Goal: Task Accomplishment & Management: Complete application form

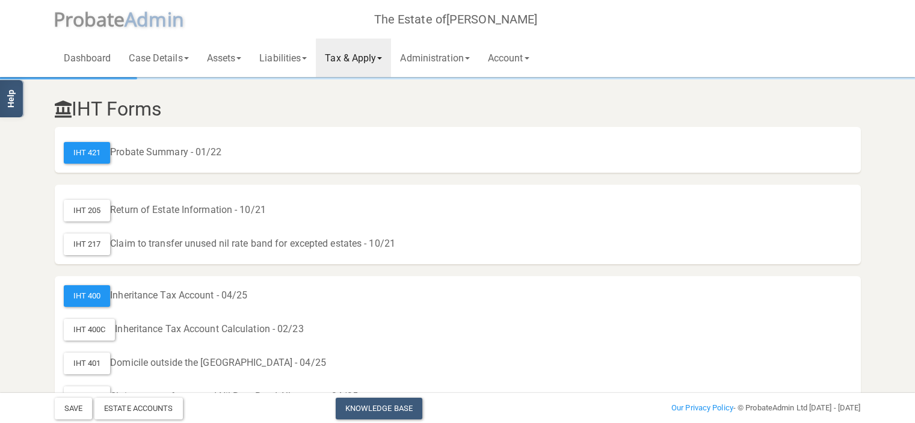
scroll to position [20, 0]
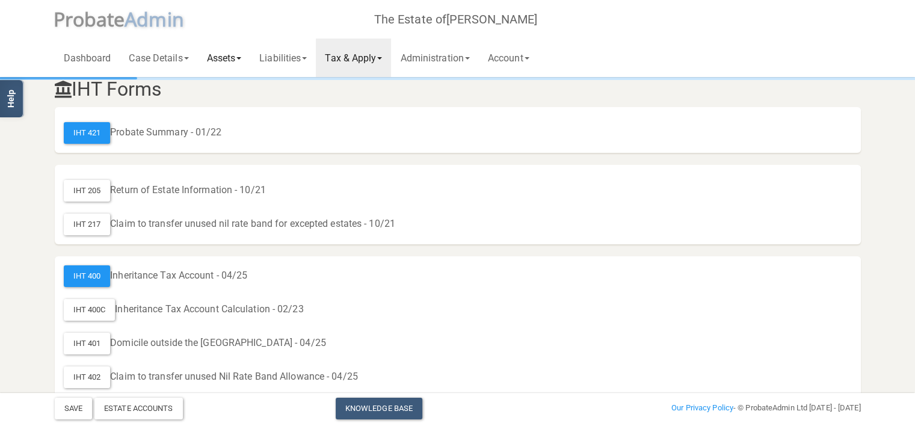
click at [241, 58] on span at bounding box center [238, 58] width 5 height 2
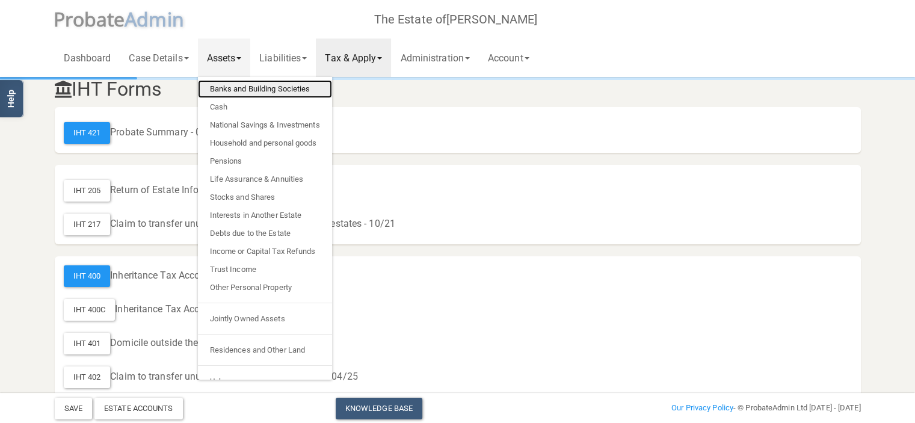
click at [249, 91] on link "Banks and Building Societies" at bounding box center [265, 89] width 134 height 18
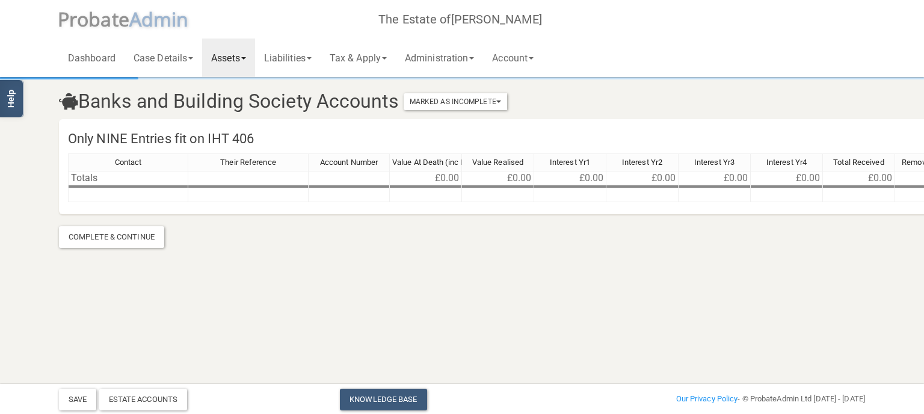
click at [250, 62] on link "Assets" at bounding box center [228, 58] width 53 height 39
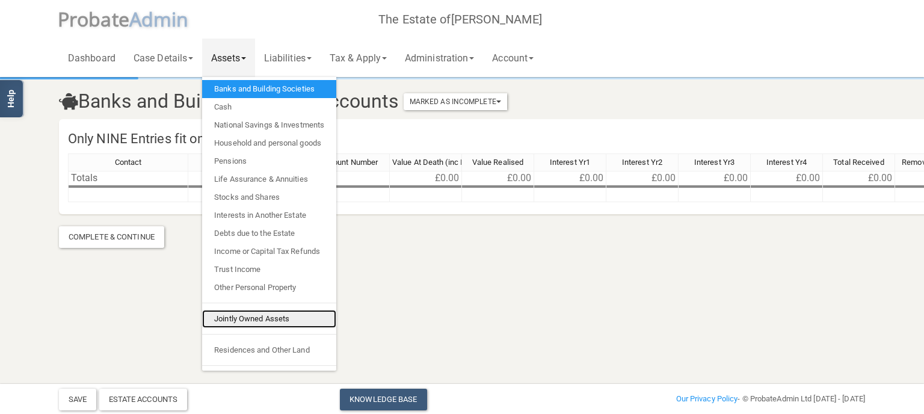
click at [259, 317] on link "Jointly Owned Assets" at bounding box center [269, 319] width 134 height 18
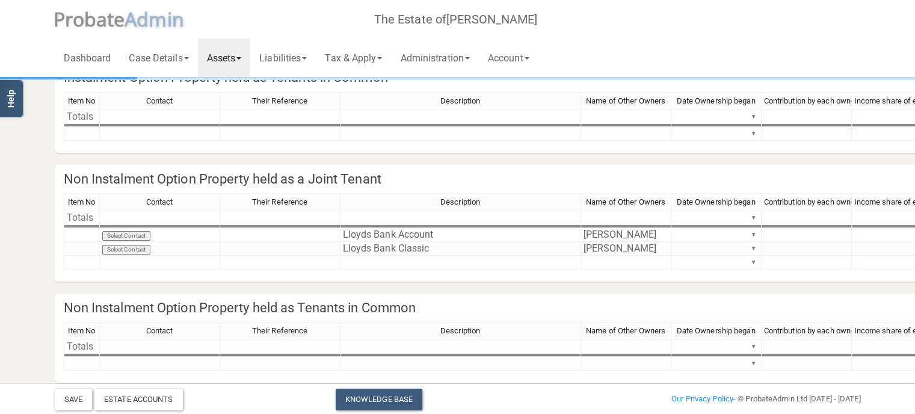
scroll to position [168, 0]
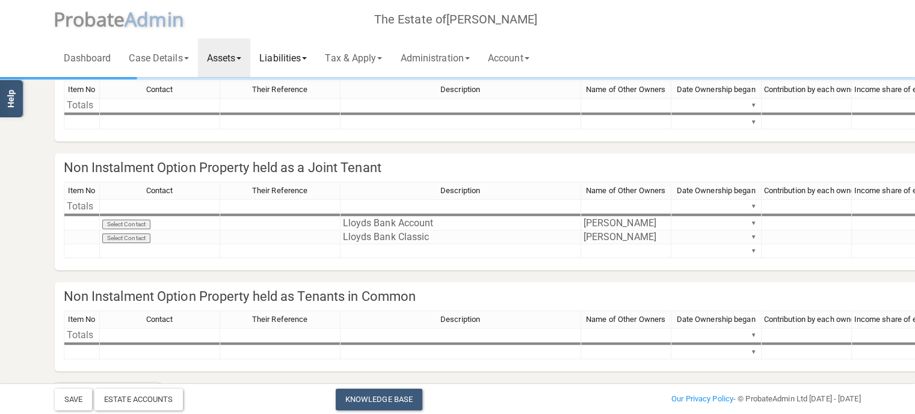
click at [291, 52] on link "Liabilities" at bounding box center [283, 58] width 66 height 39
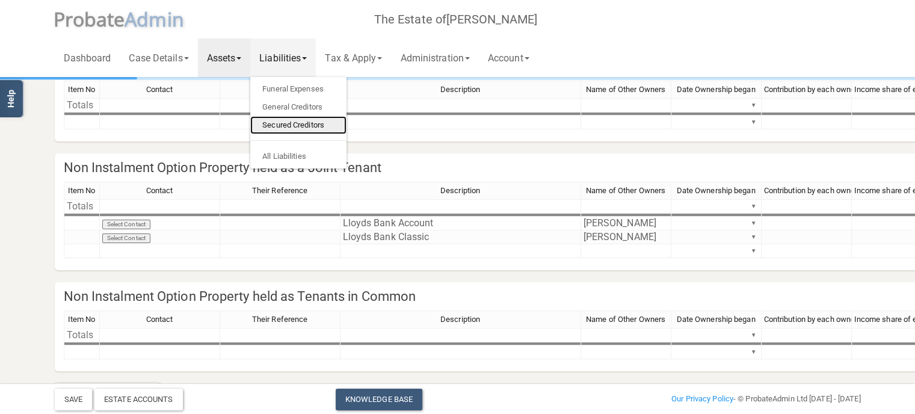
click at [307, 127] on link "Secured Creditors" at bounding box center [298, 125] width 96 height 18
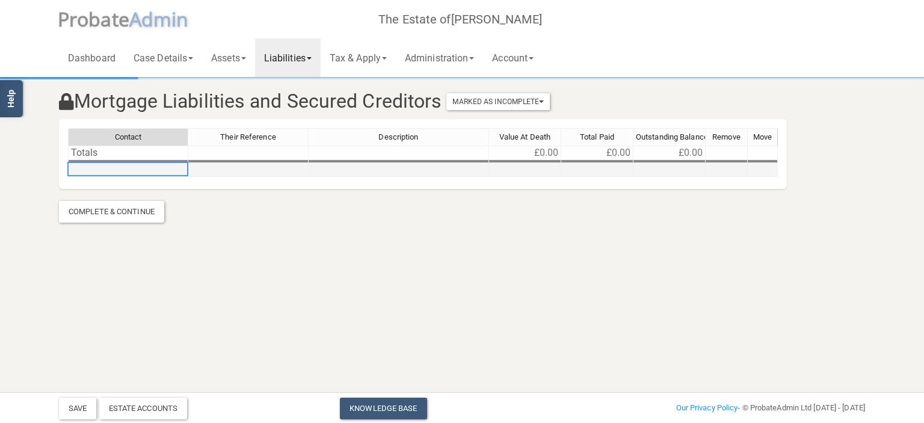
click at [164, 166] on td at bounding box center [128, 170] width 120 height 14
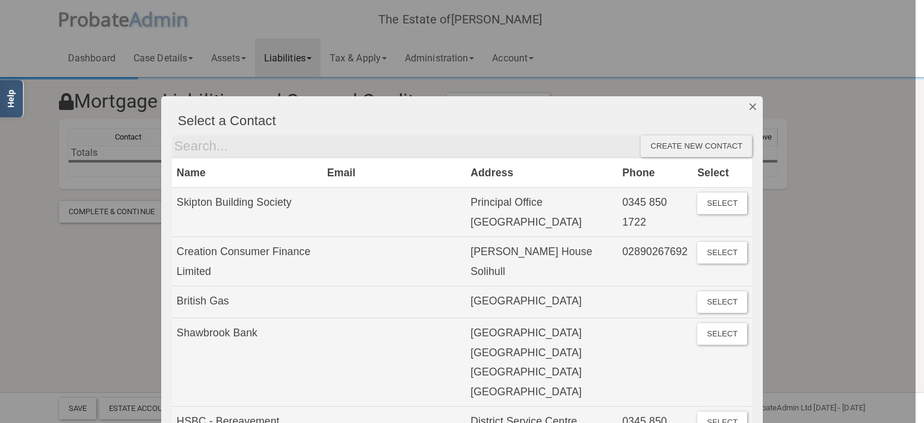
click at [749, 105] on button "Dismiss" at bounding box center [753, 106] width 20 height 20
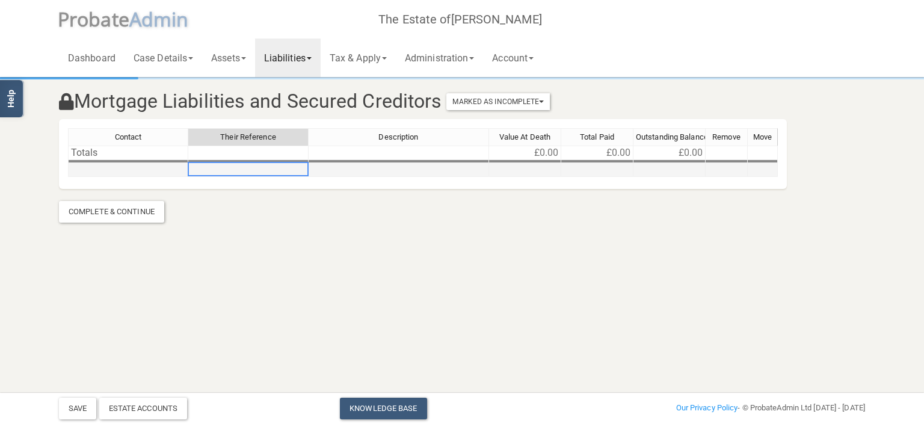
click at [248, 168] on td at bounding box center [248, 170] width 120 height 14
